Goal: Task Accomplishment & Management: Complete application form

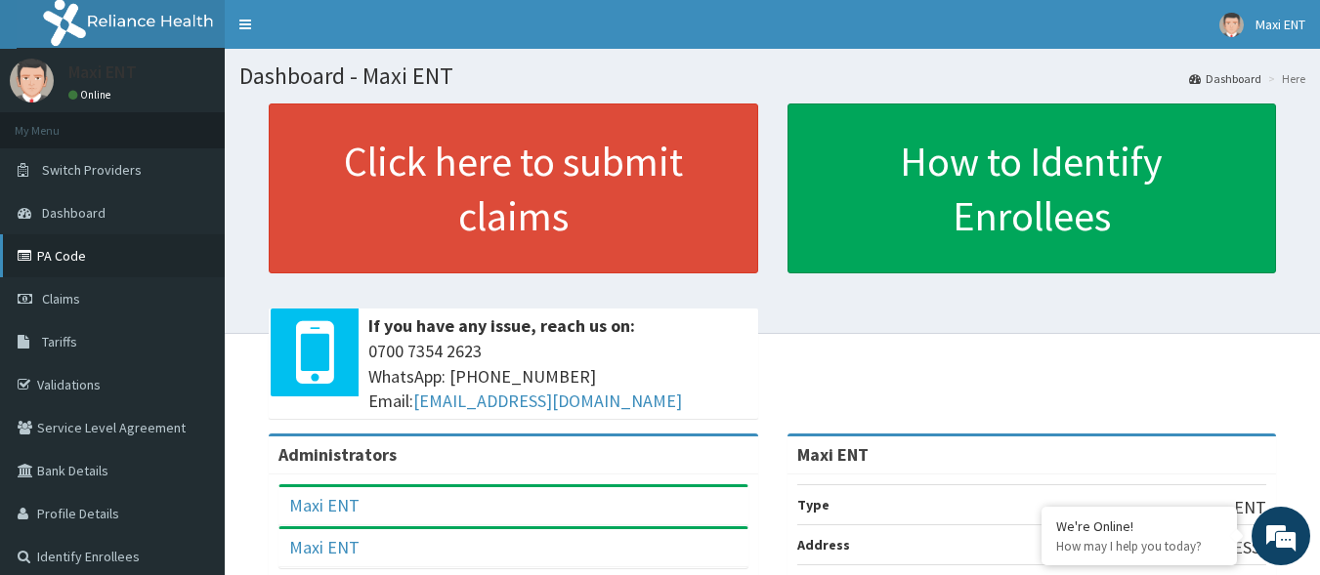
click at [60, 257] on link "PA Code" at bounding box center [112, 255] width 225 height 43
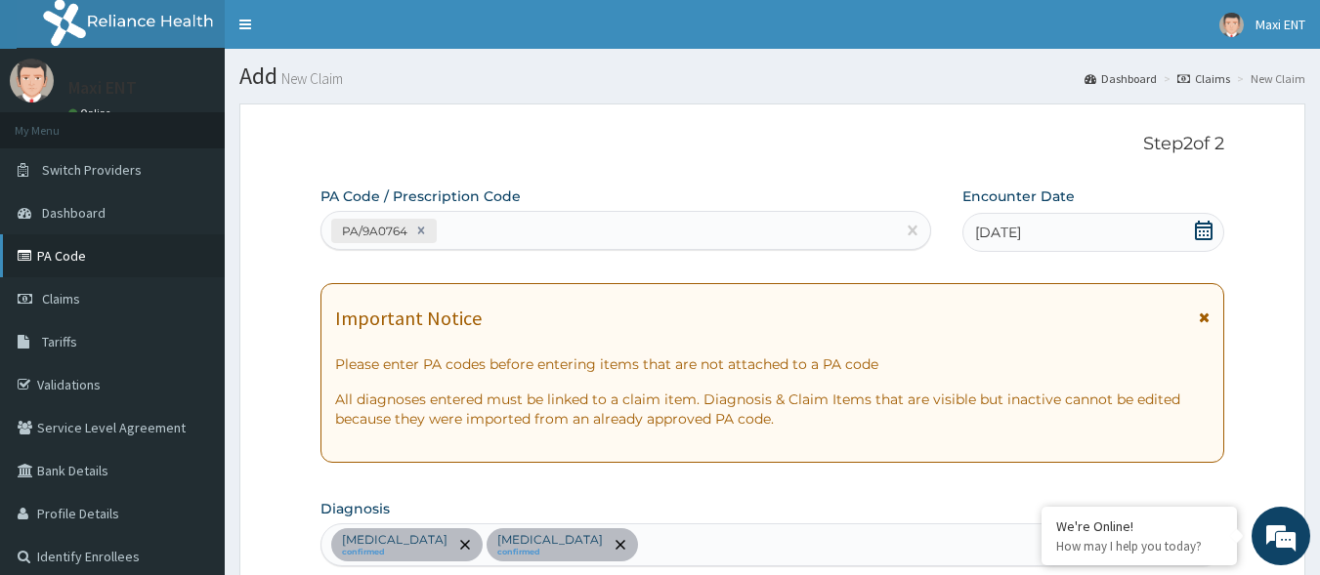
click at [93, 261] on link "PA Code" at bounding box center [112, 255] width 225 height 43
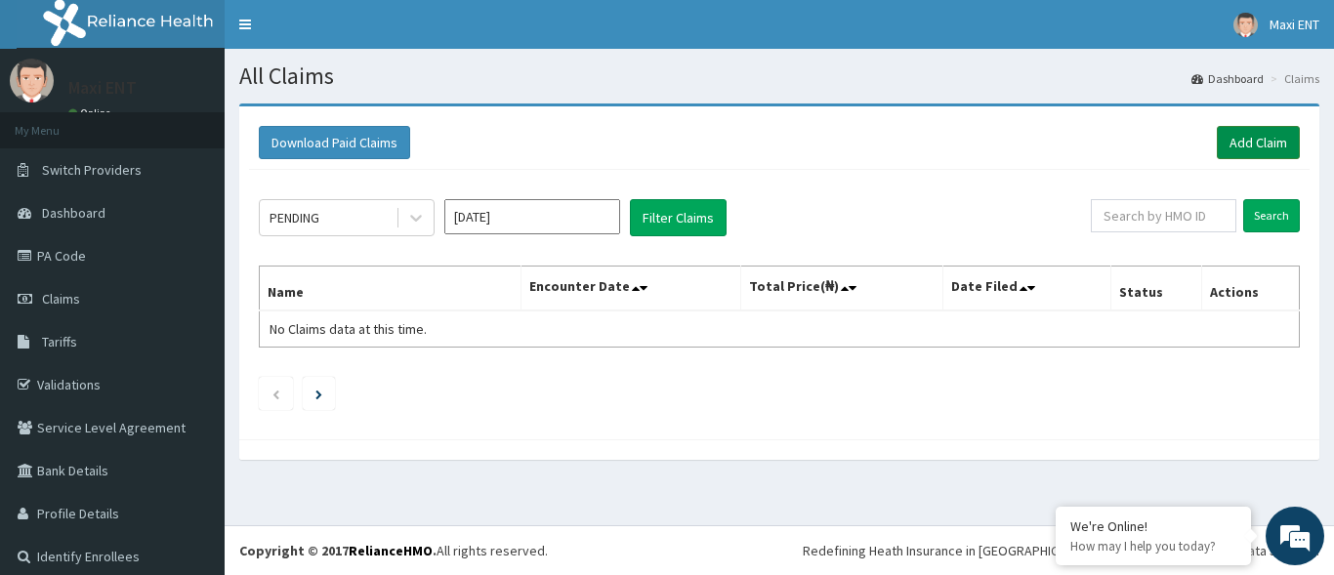
click at [1234, 144] on link "Add Claim" at bounding box center [1258, 142] width 83 height 33
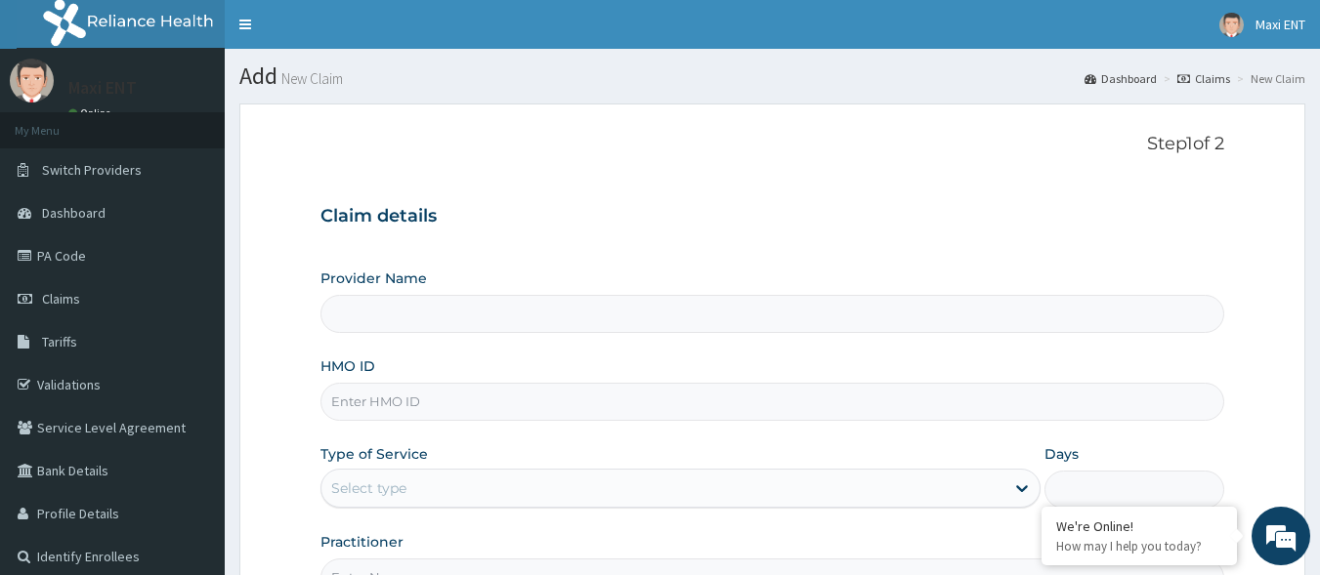
type input "Maxi ENT"
click at [620, 406] on input "HMO ID" at bounding box center [772, 402] width 905 height 38
type input "ENP/10721/A"
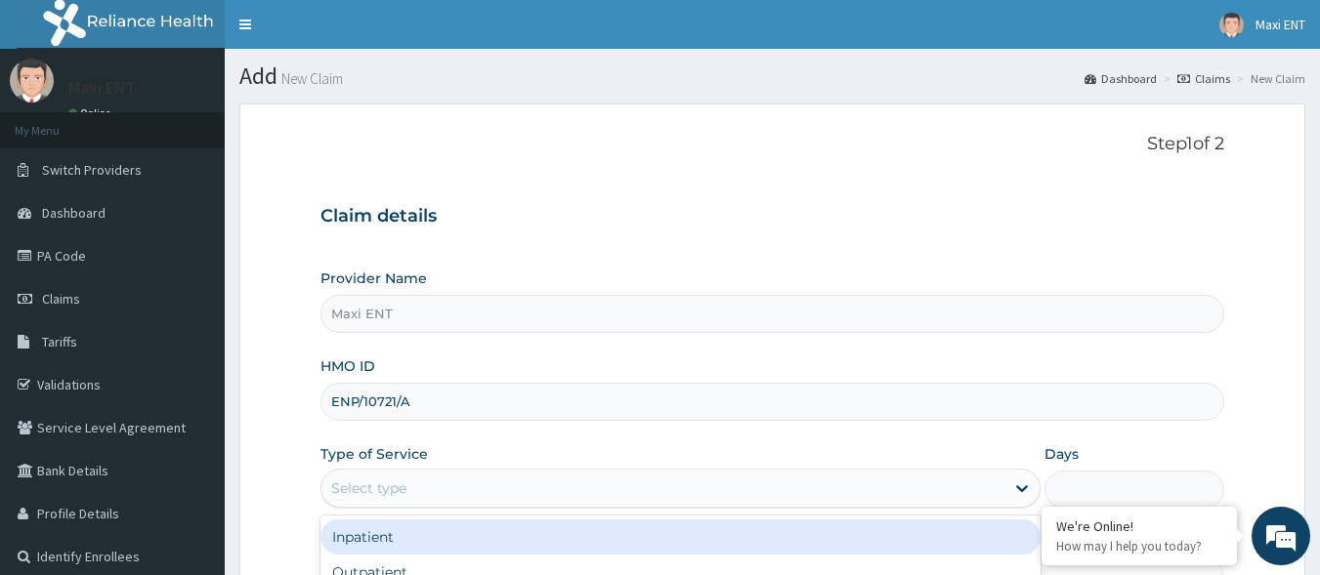
click at [444, 487] on div "Select type" at bounding box center [662, 488] width 683 height 31
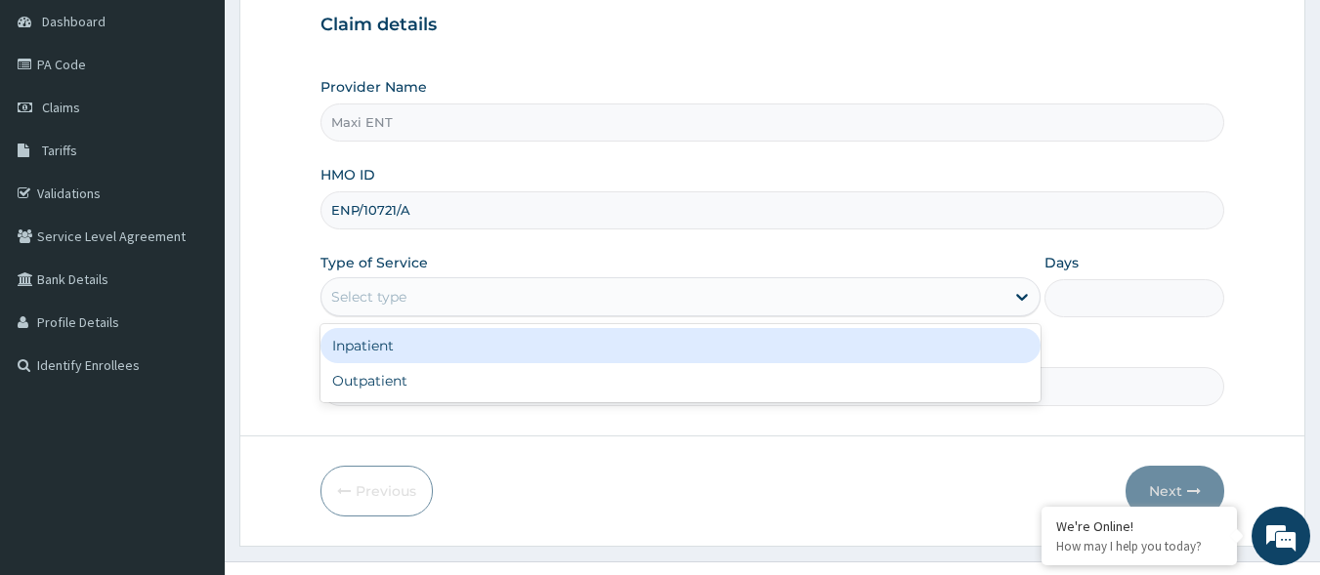
scroll to position [228, 0]
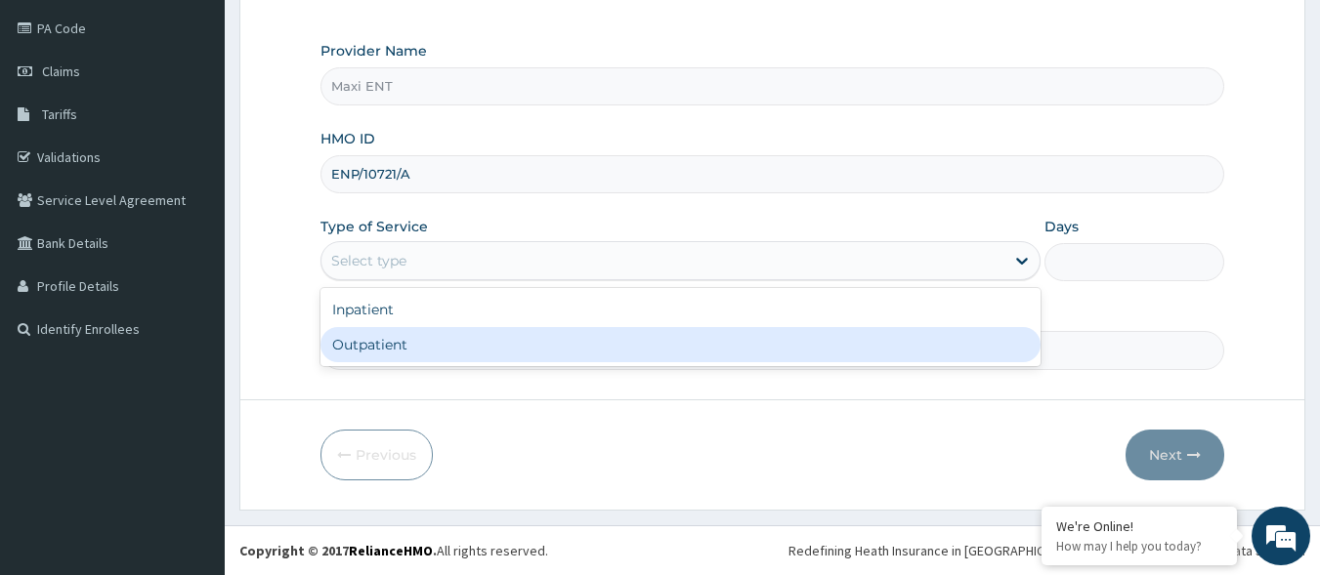
click at [620, 341] on div "Outpatient" at bounding box center [680, 344] width 720 height 35
type input "1"
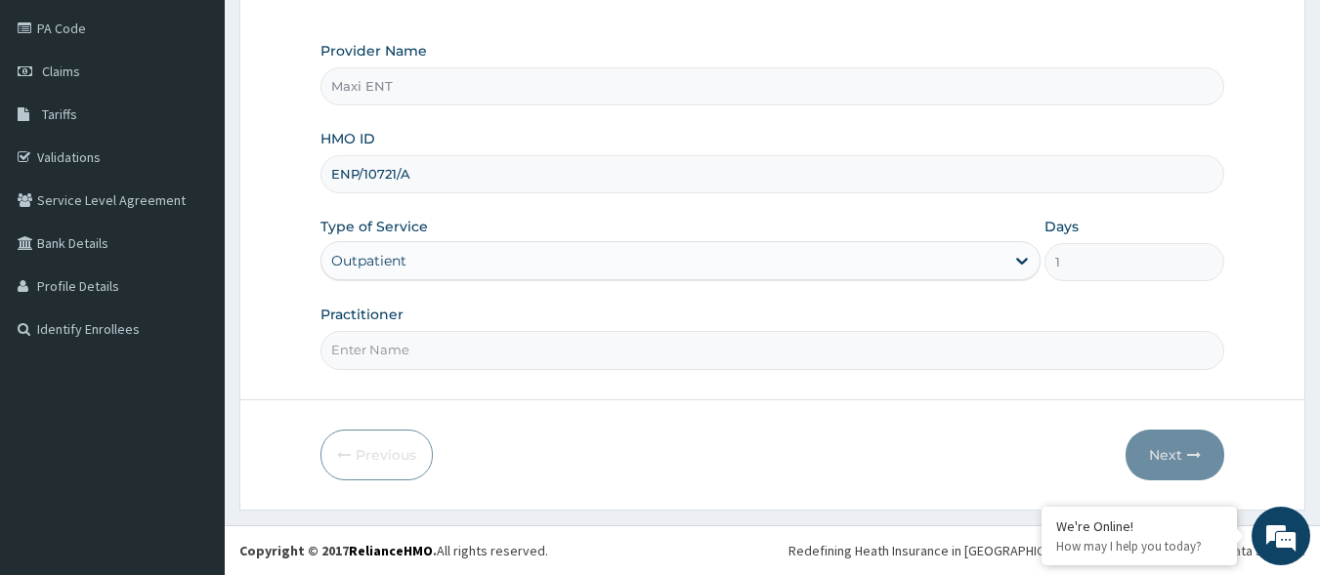
click at [449, 359] on input "Practitioner" at bounding box center [772, 350] width 905 height 38
type input "[PERSON_NAME]"
click at [1164, 453] on button "Next" at bounding box center [1174, 455] width 99 height 51
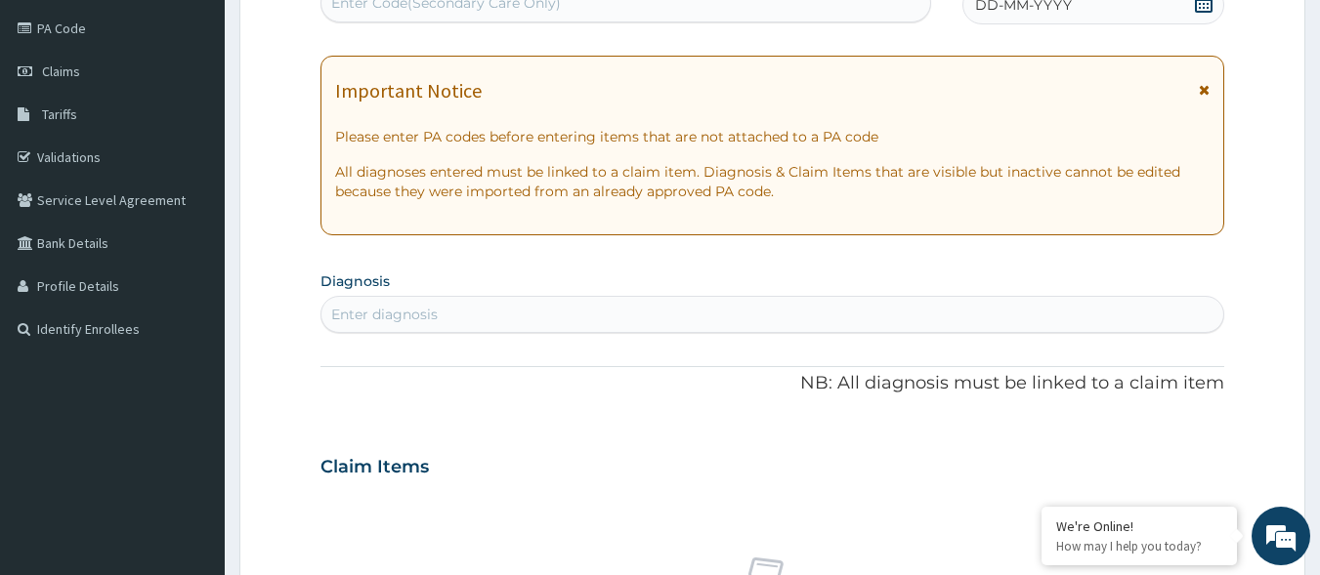
scroll to position [221, 0]
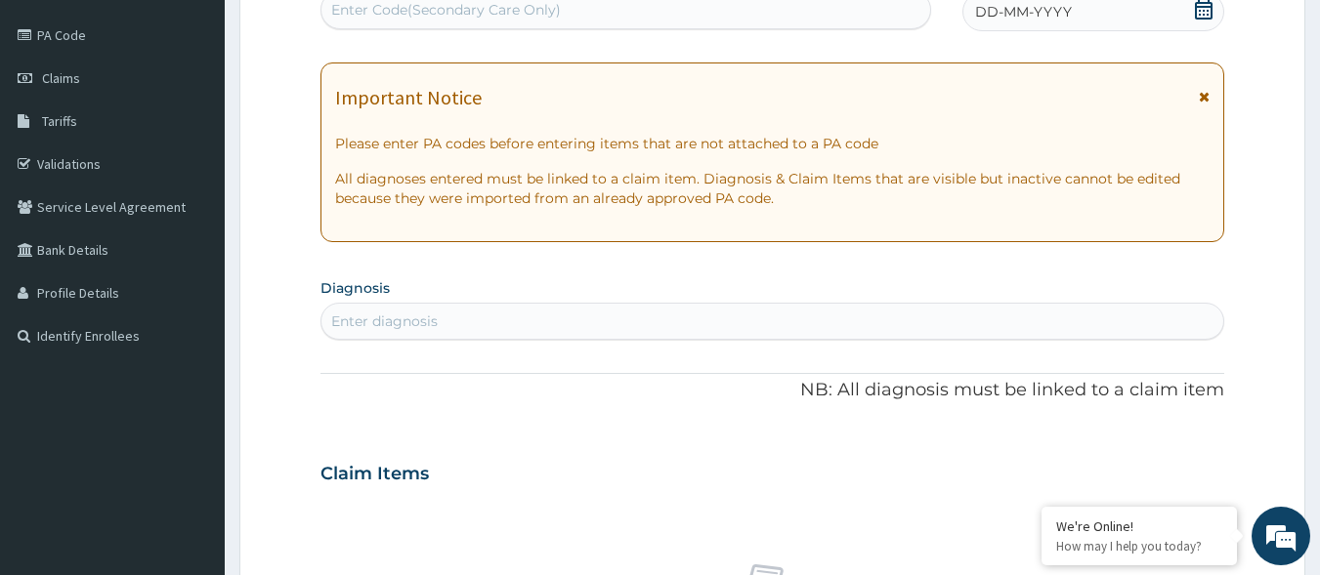
click at [494, 6] on div "Enter Code(Secondary Care Only)" at bounding box center [446, 10] width 230 height 20
paste input "PA/54E908"
type input "PA/54E908"
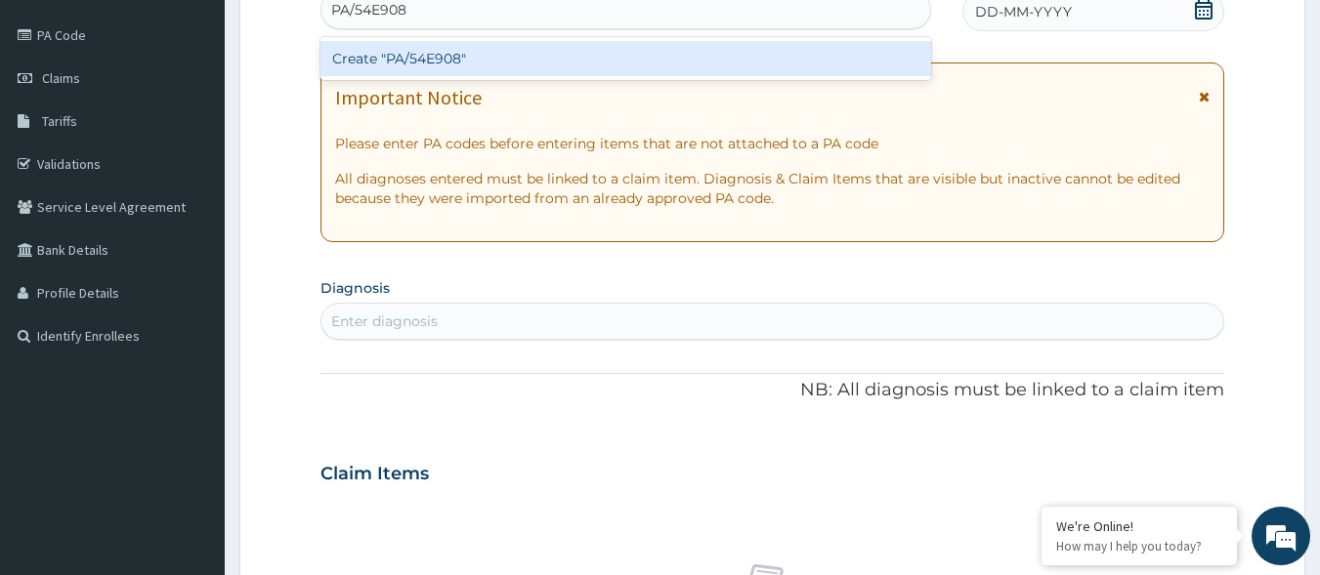
click at [439, 56] on div "Create "PA/54E908"" at bounding box center [625, 58] width 611 height 35
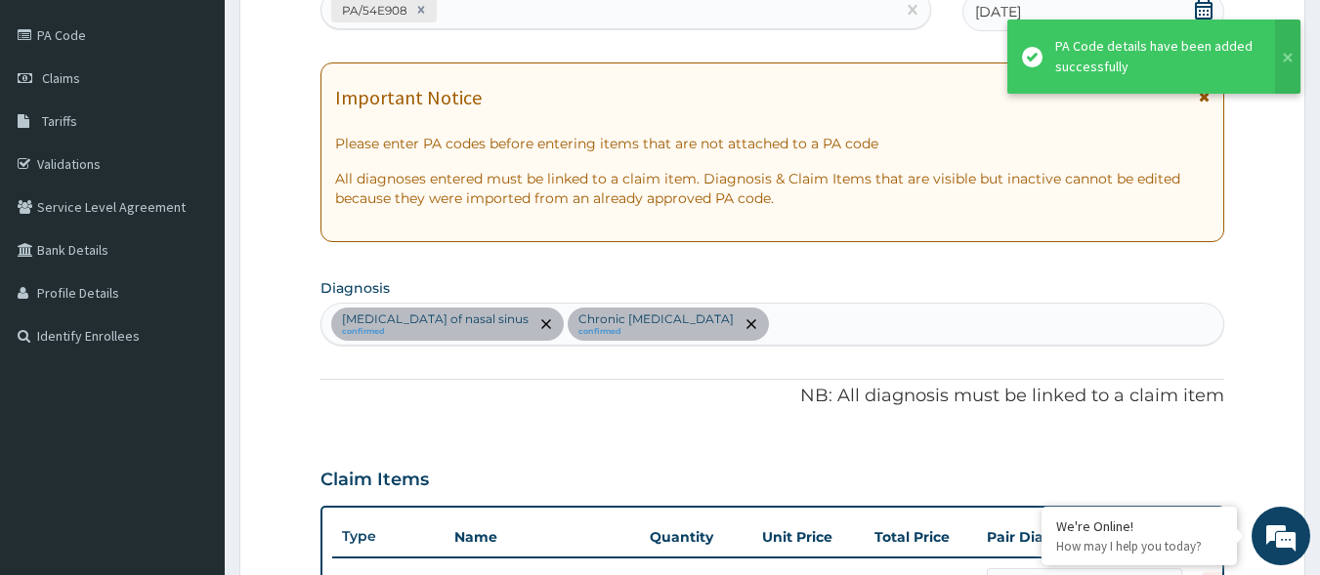
scroll to position [605, 0]
